Goal: Task Accomplishment & Management: Manage account settings

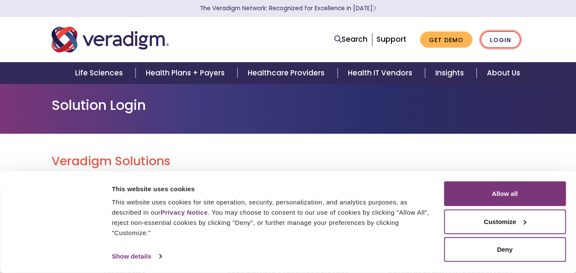
click at [501, 40] on link "Login" at bounding box center [500, 39] width 40 height 17
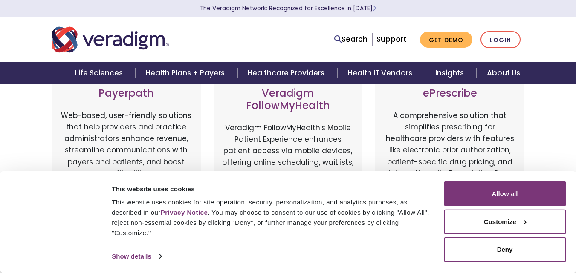
scroll to position [85, 0]
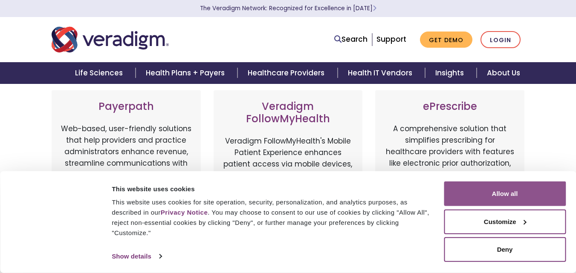
click at [510, 190] on button "Allow all" at bounding box center [505, 194] width 122 height 25
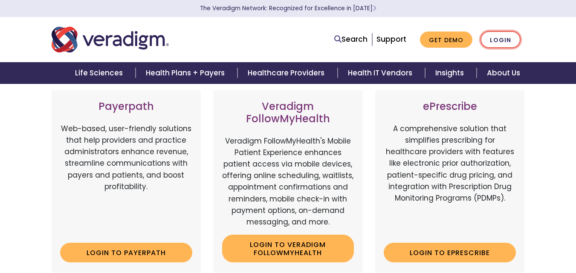
click at [500, 39] on link "Login" at bounding box center [500, 39] width 40 height 17
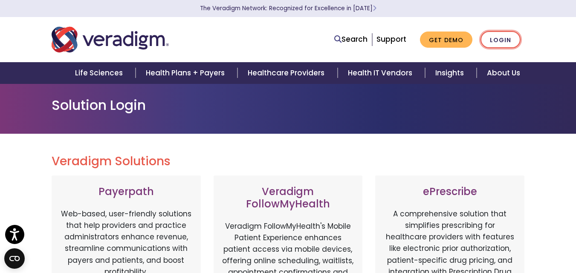
click at [498, 38] on link "Login" at bounding box center [500, 39] width 40 height 17
